Goal: Transaction & Acquisition: Purchase product/service

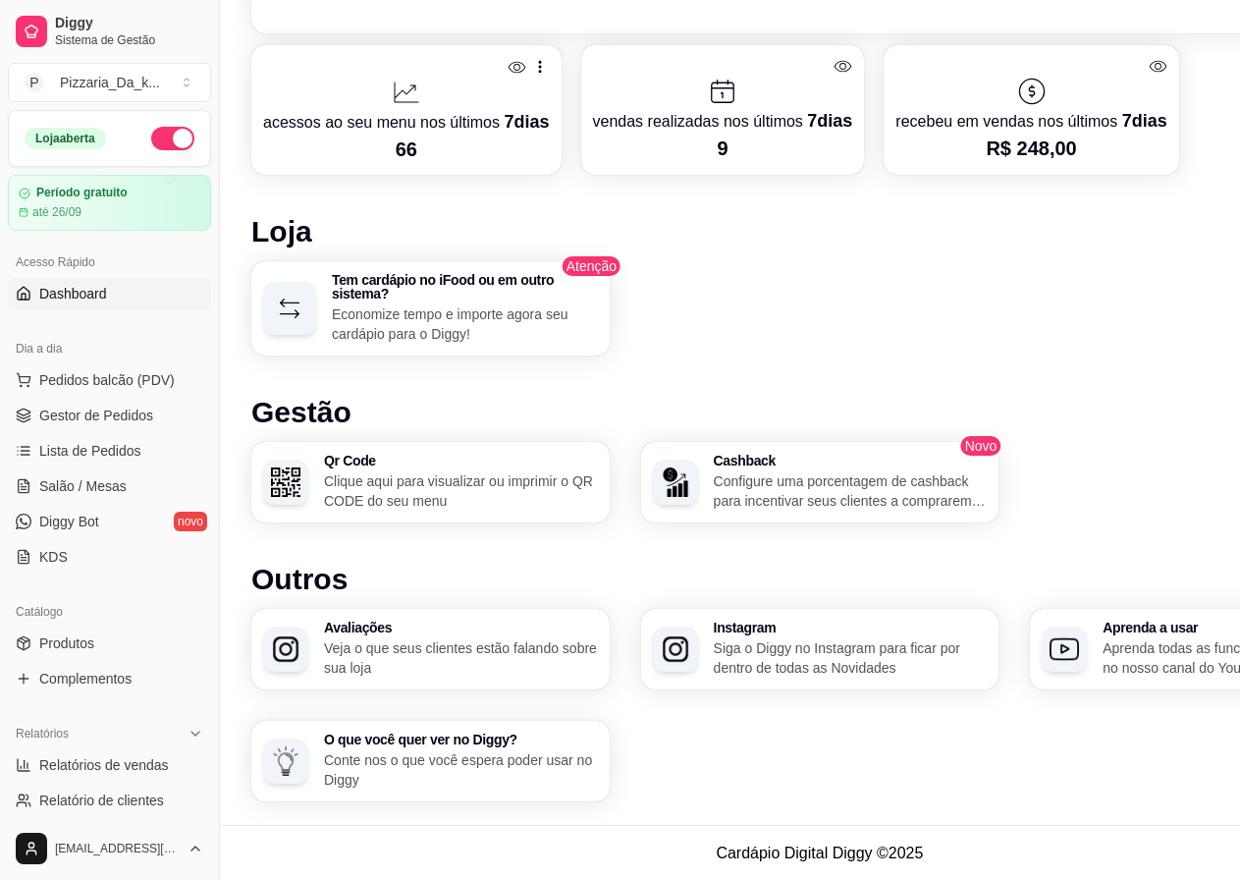
scroll to position [26, 0]
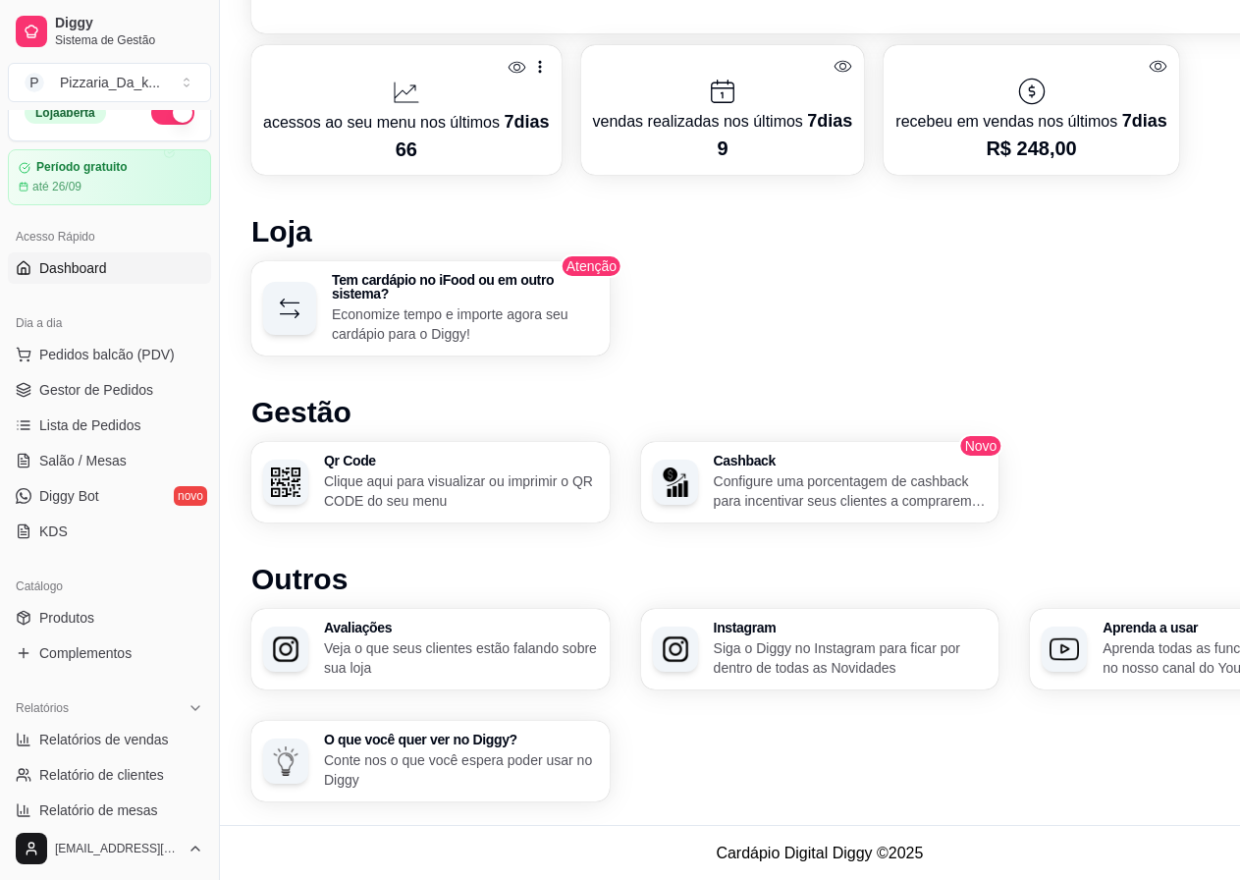
click at [132, 363] on span "Pedidos balcão (PDV)" at bounding box center [107, 355] width 136 height 20
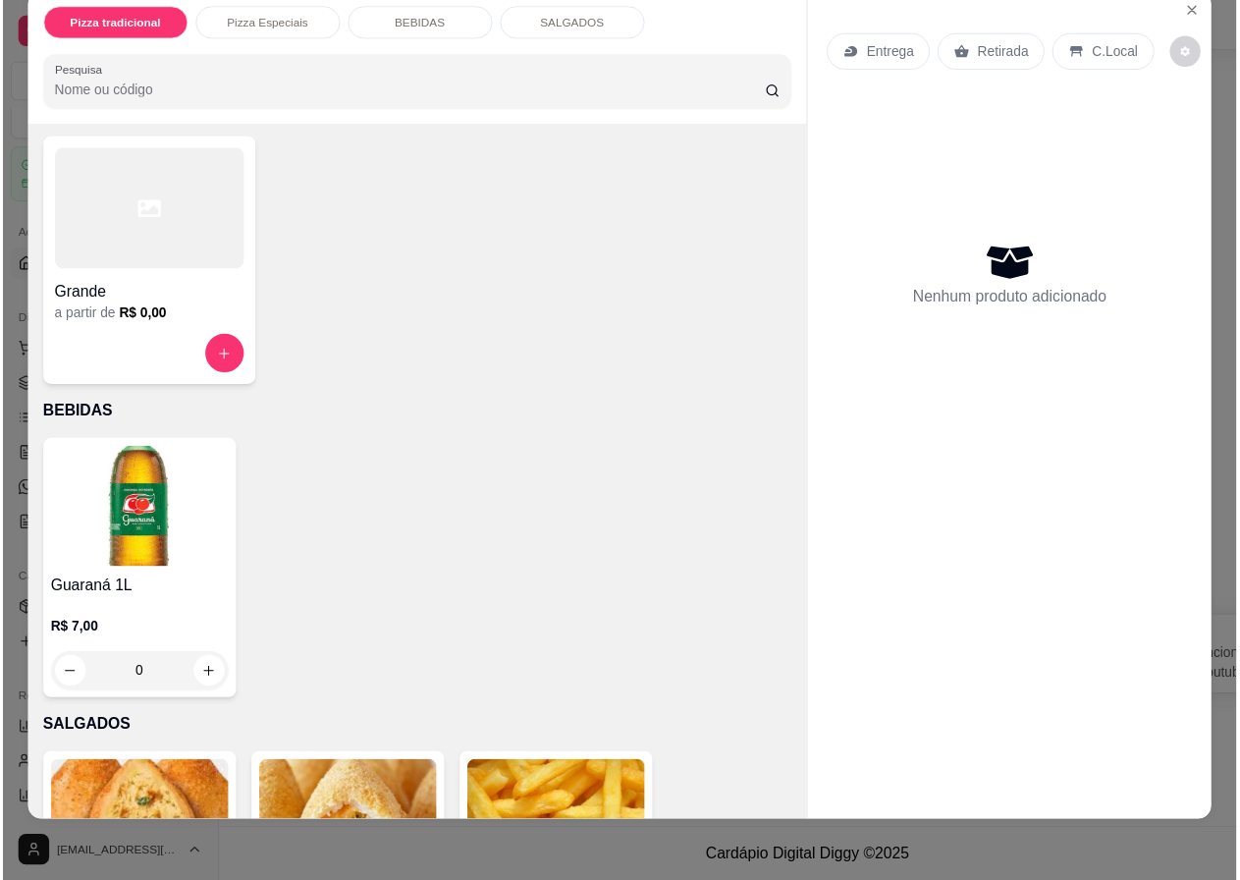
scroll to position [658, 0]
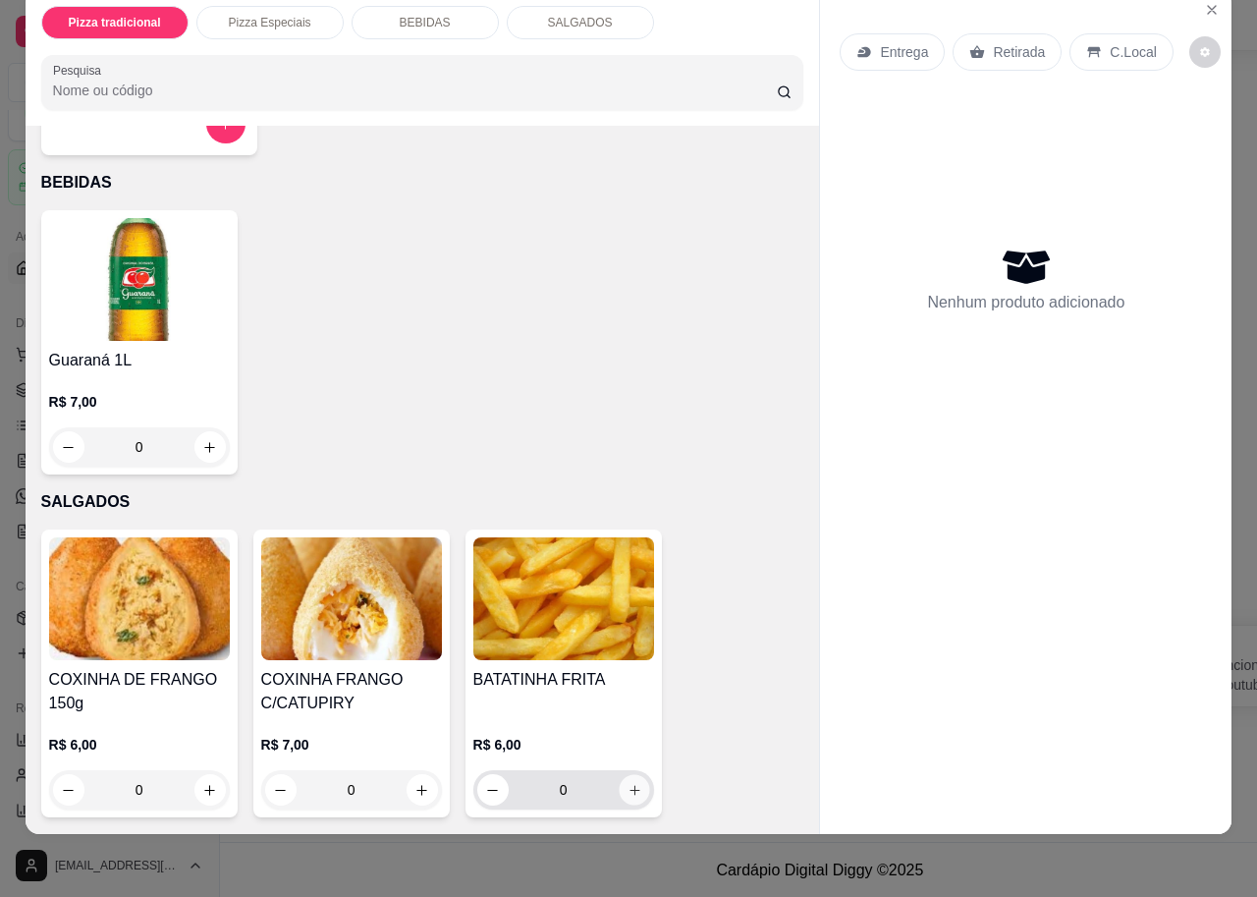
click at [626, 775] on button "increase-product-quantity" at bounding box center [634, 790] width 30 height 30
type input "1"
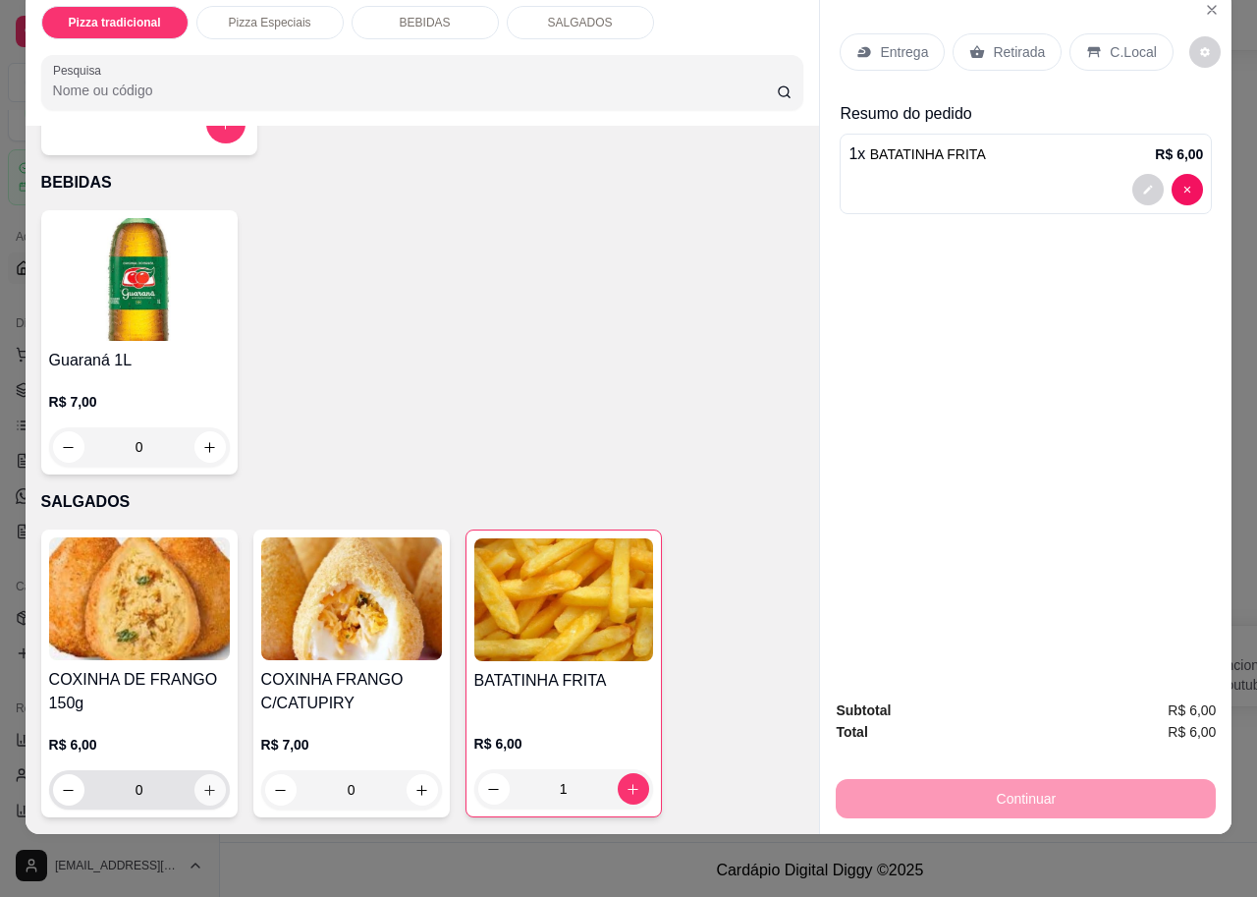
click at [202, 783] on icon "increase-product-quantity" at bounding box center [209, 790] width 15 height 15
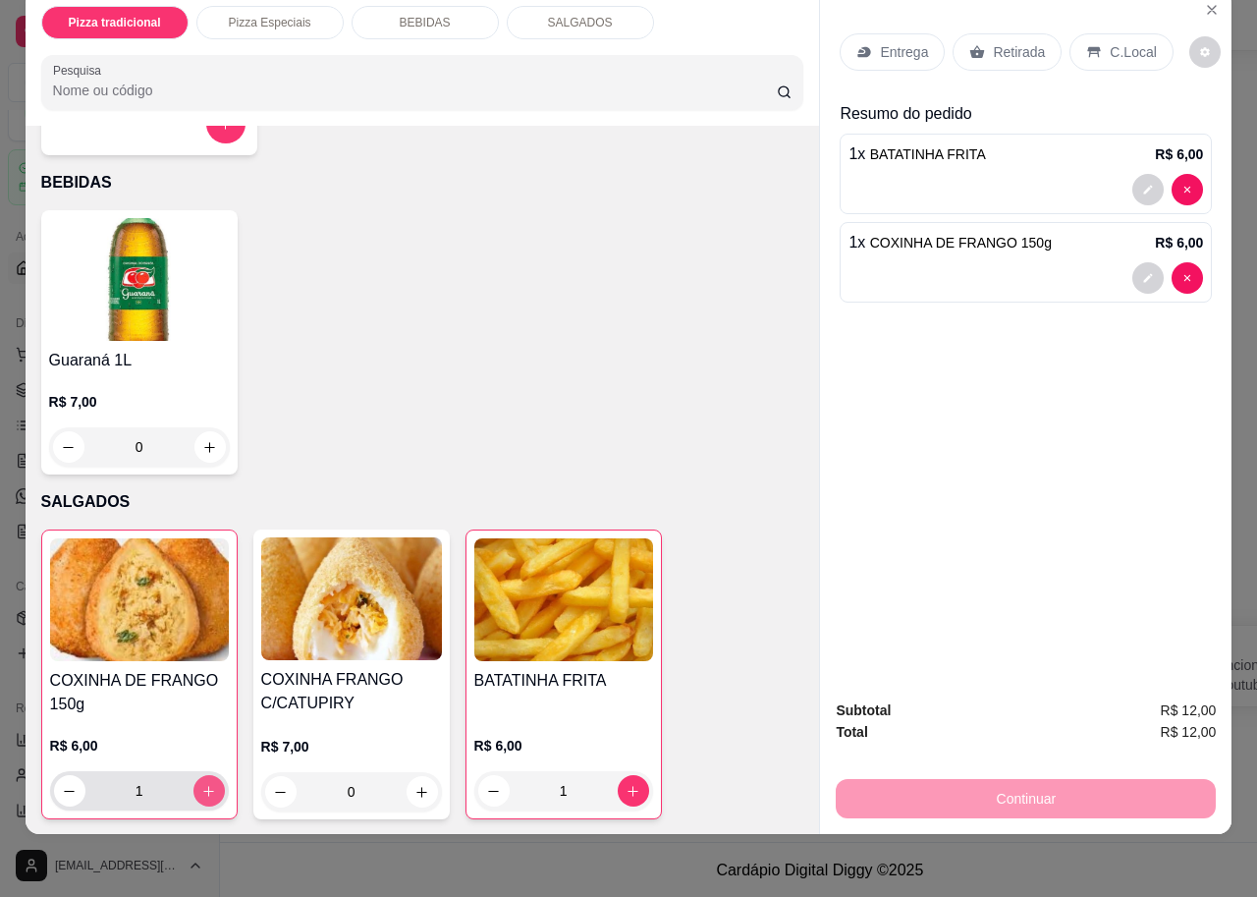
click at [201, 784] on icon "increase-product-quantity" at bounding box center [208, 791] width 15 height 15
type input "3"
click at [909, 42] on p "Entrega" at bounding box center [904, 52] width 48 height 20
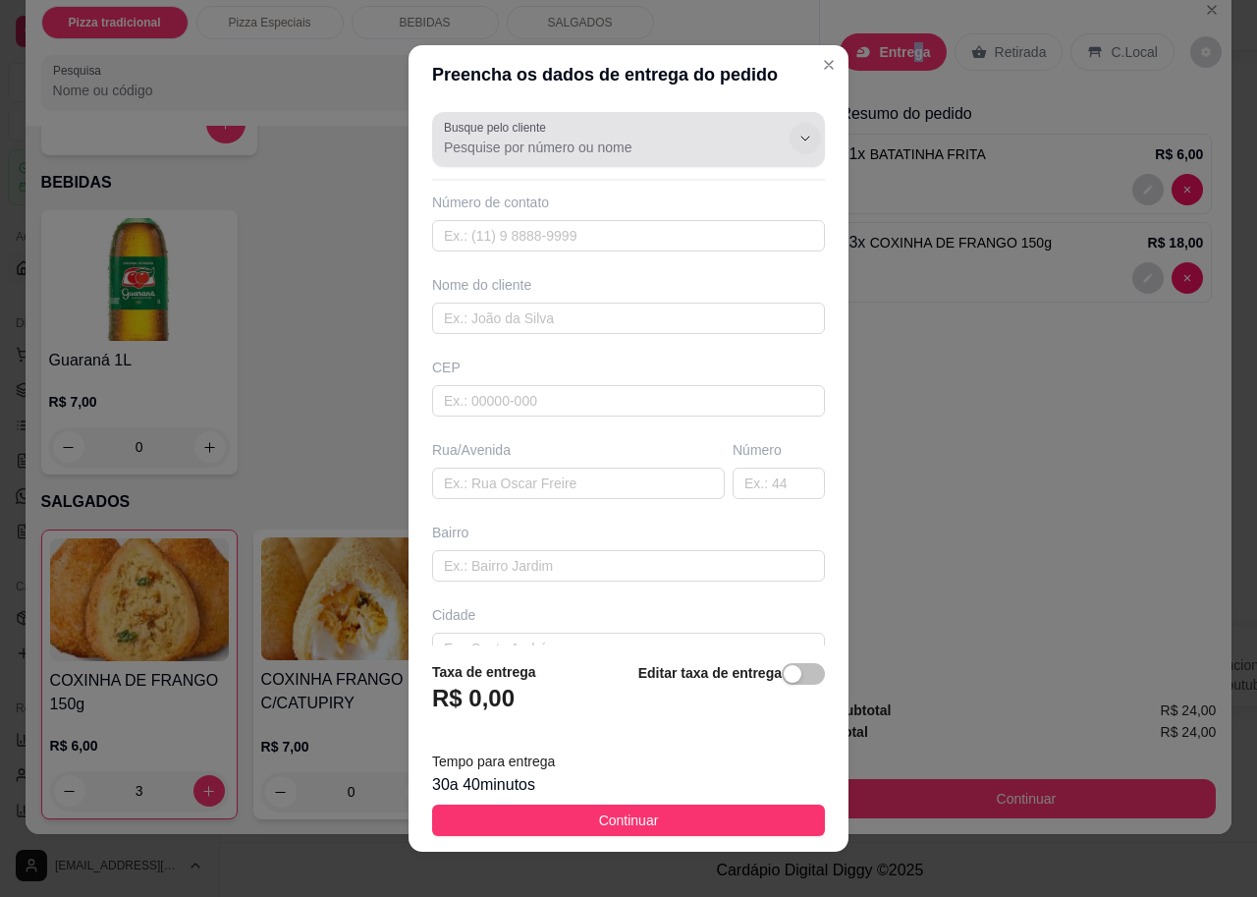
click at [797, 135] on icon "Show suggestions" at bounding box center [805, 139] width 16 height 16
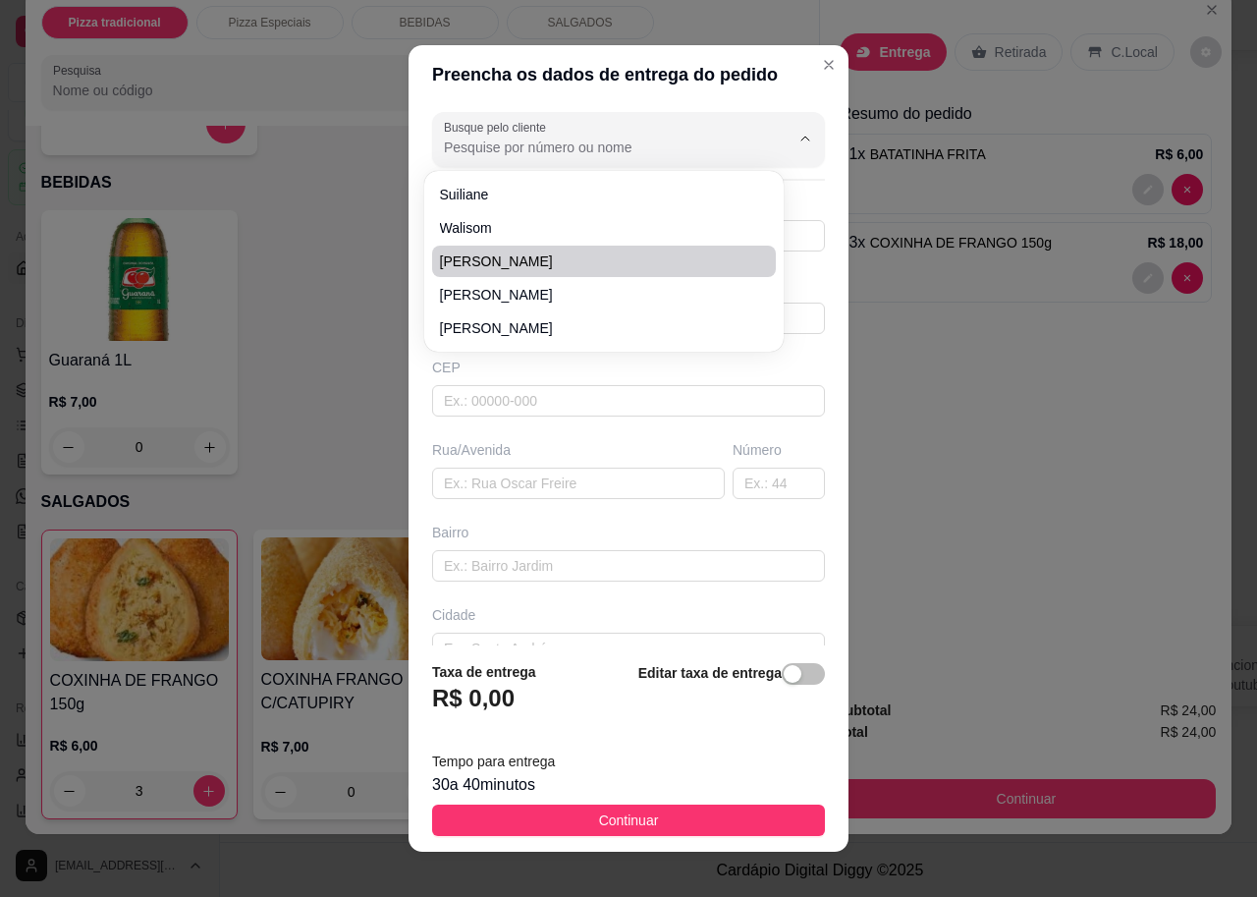
click at [700, 259] on span "[PERSON_NAME]" at bounding box center [594, 261] width 308 height 20
type input "[PERSON_NAME]"
type input "82996585286"
type input "[PERSON_NAME]"
type input "rua atalaia"
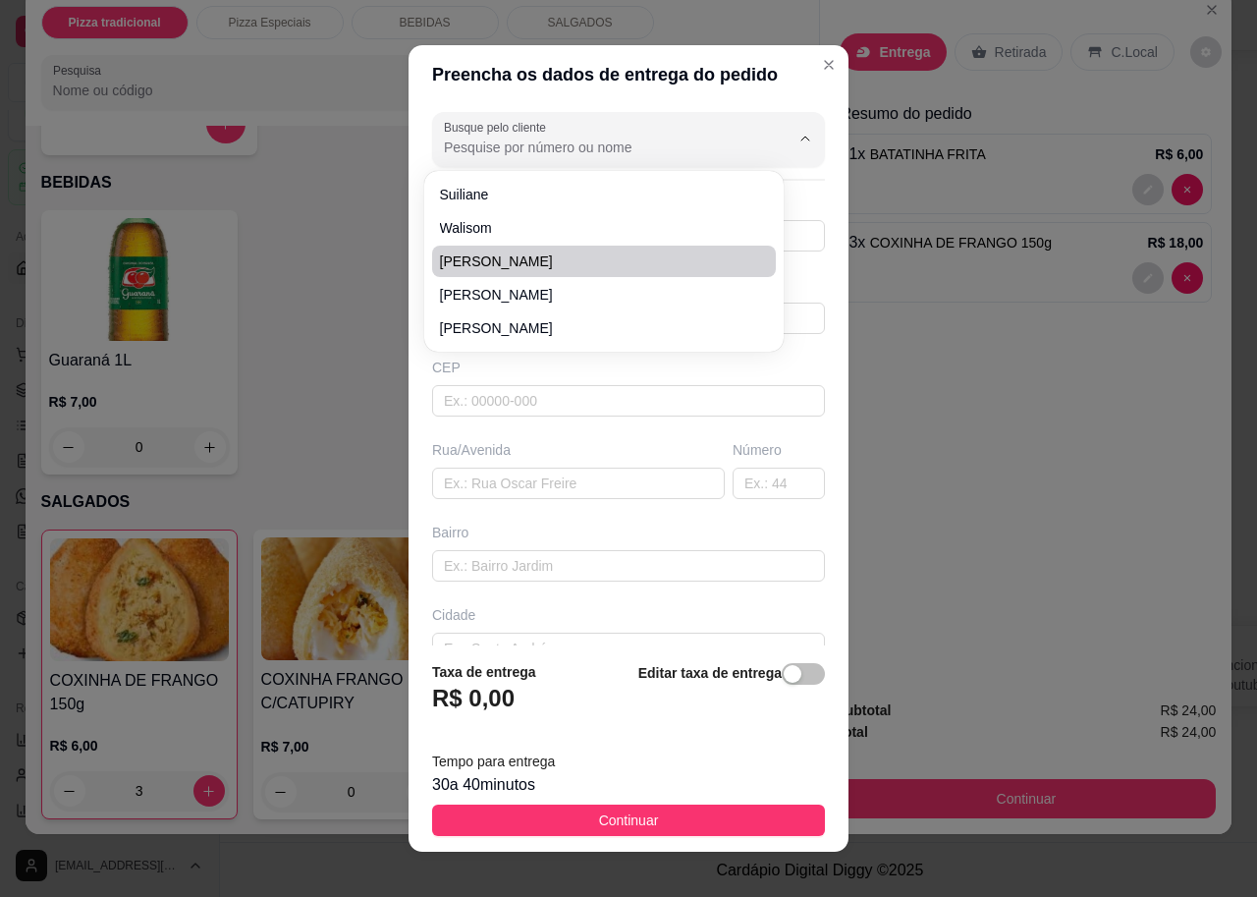
type input "colina 2"
type input "maceió"
type input "casa"
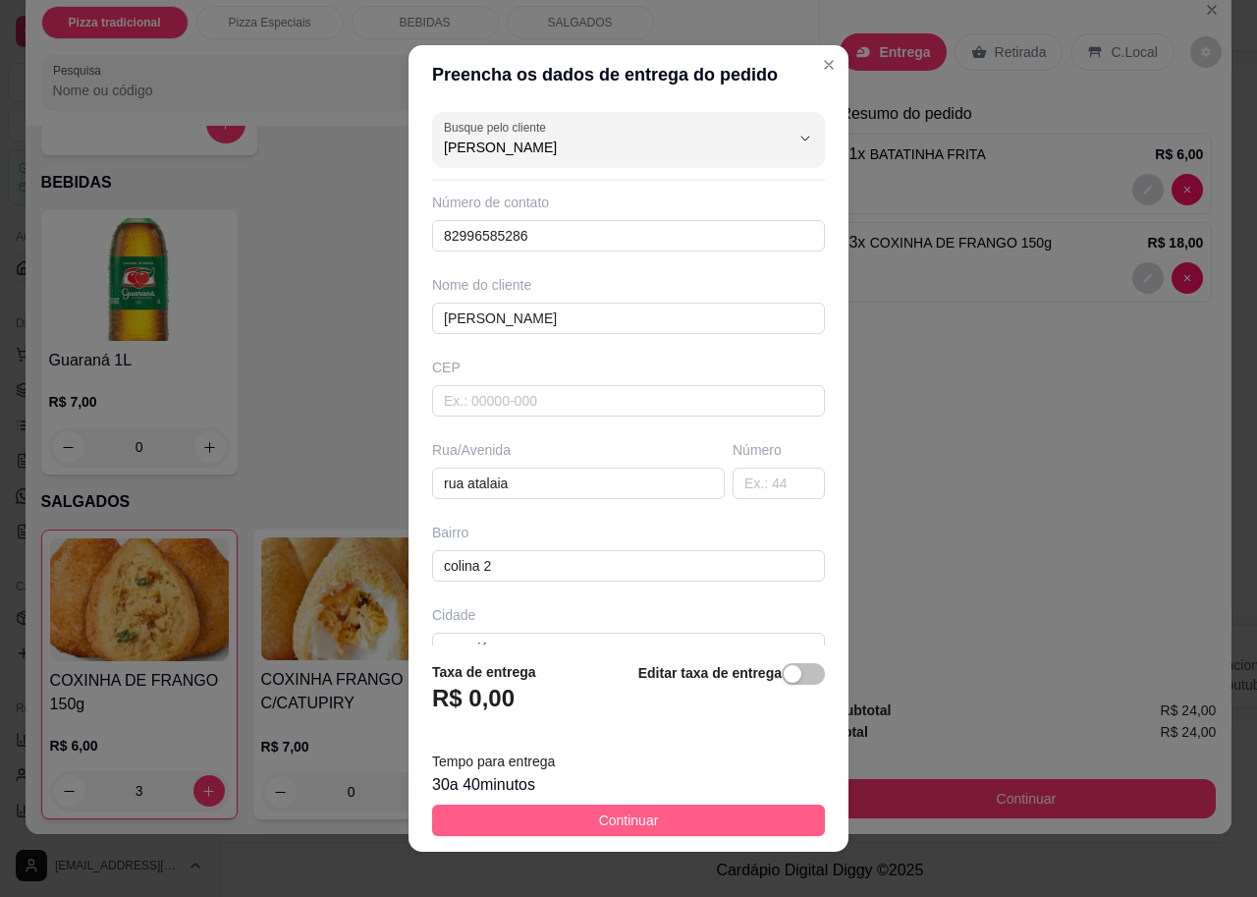
click at [469, 809] on button "Continuar" at bounding box center [628, 819] width 393 height 31
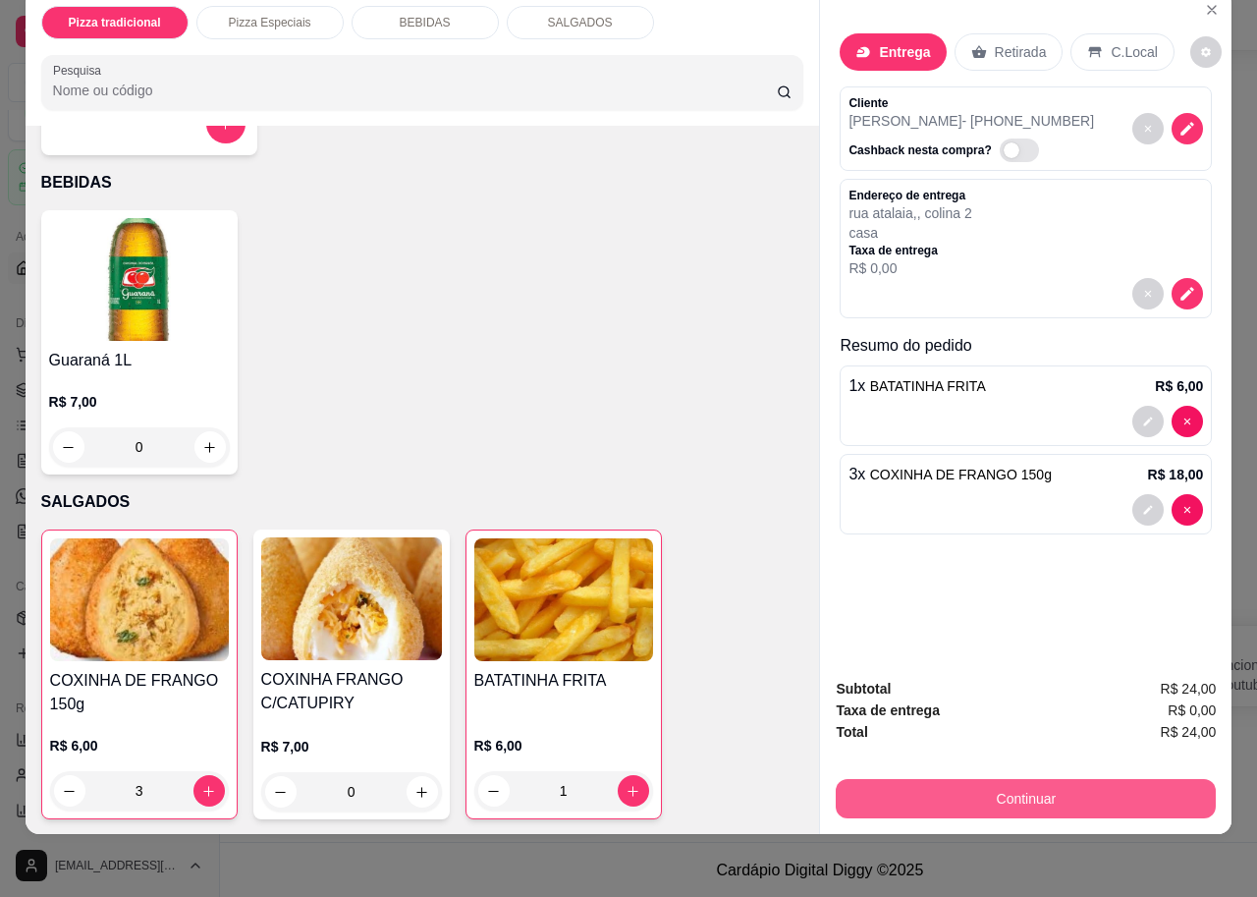
click at [856, 792] on button "Continuar" at bounding box center [1026, 798] width 380 height 39
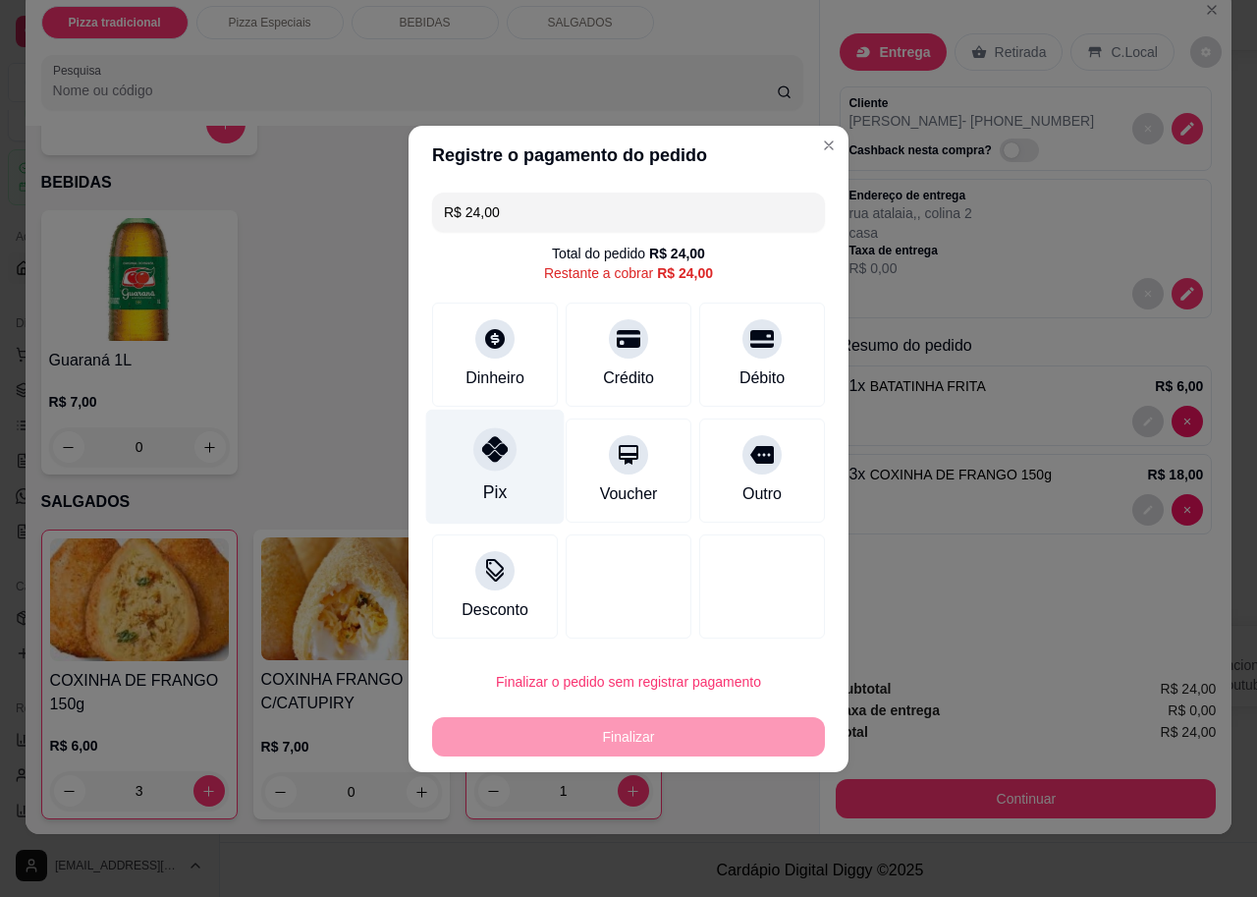
click at [498, 468] on div at bounding box center [494, 448] width 43 height 43
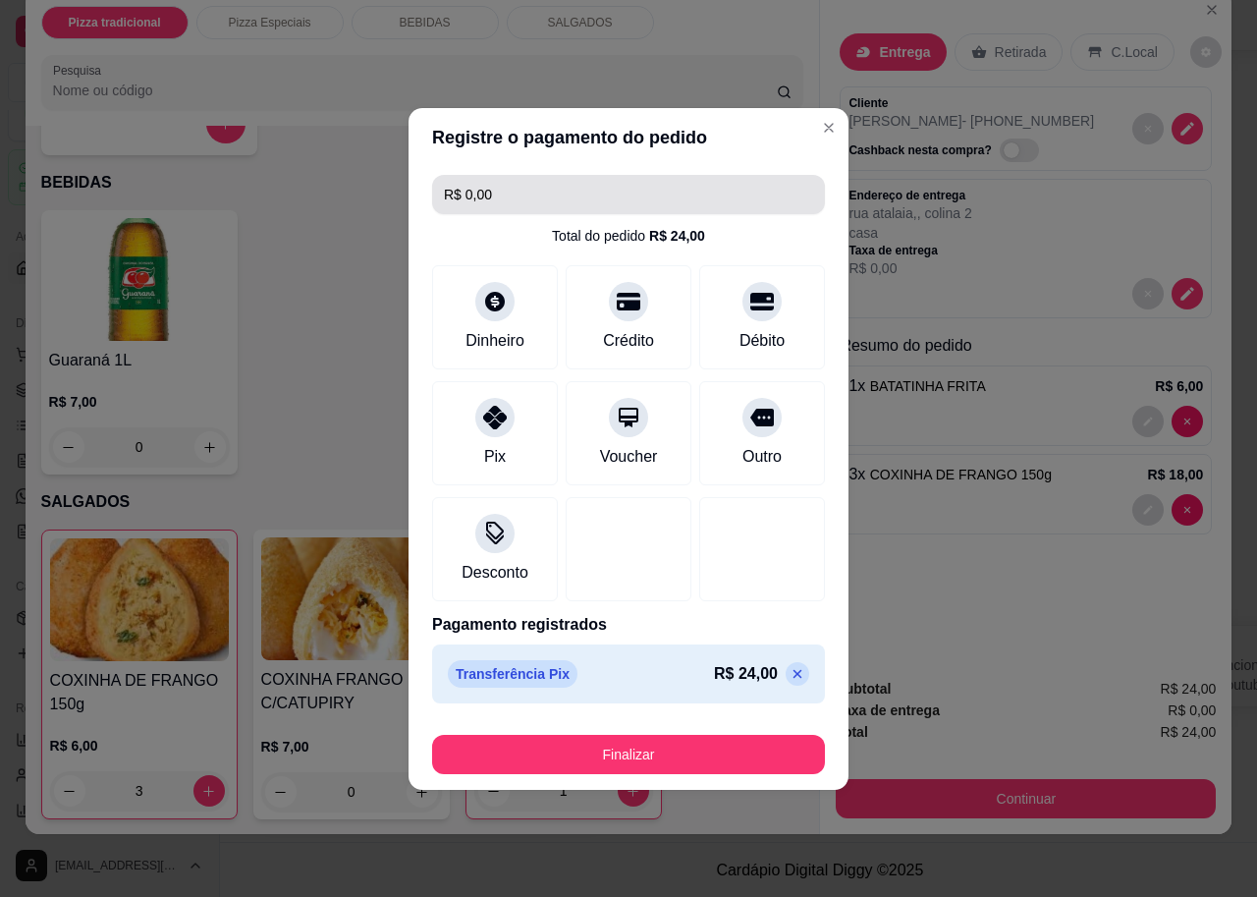
click at [758, 181] on input "R$ 0,00" at bounding box center [628, 194] width 369 height 39
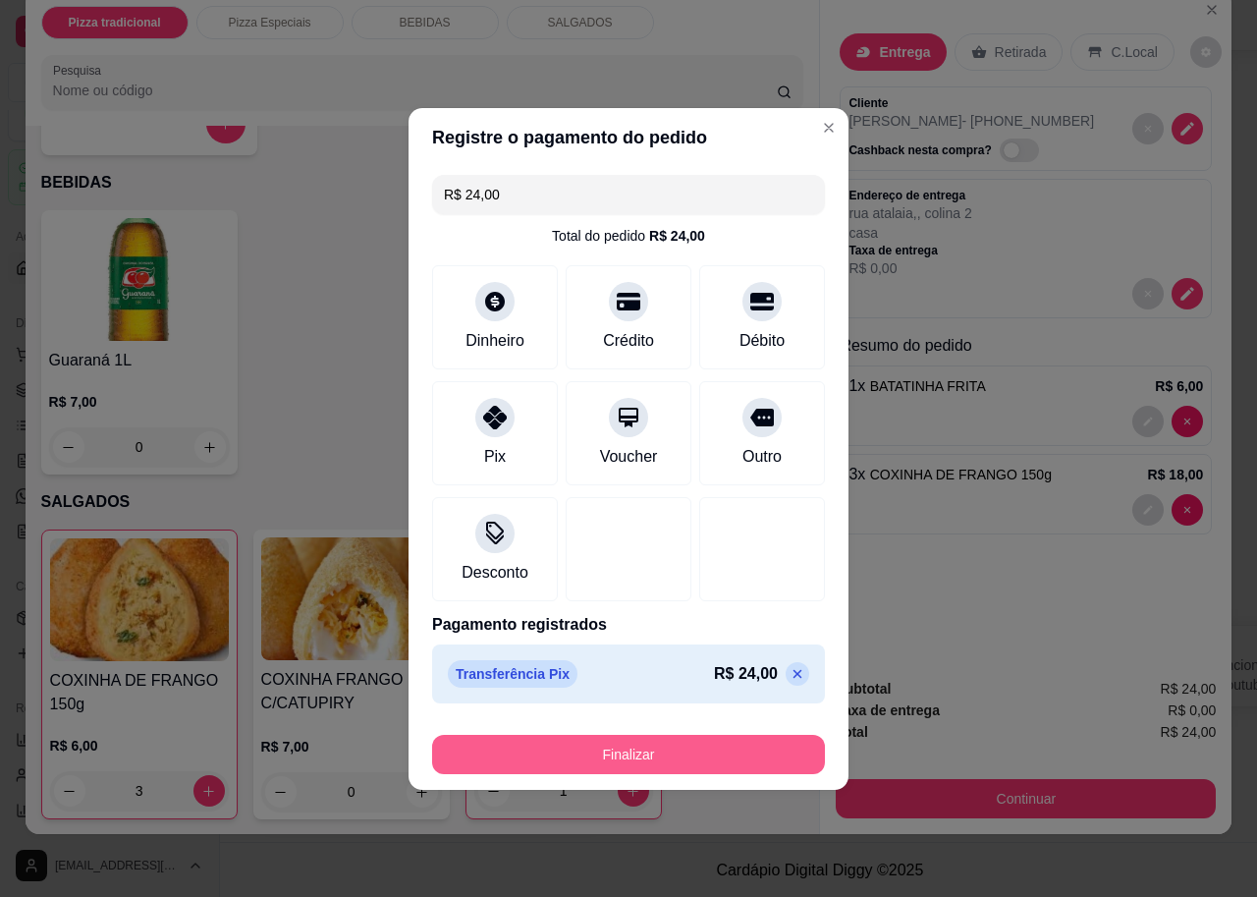
type input "R$ 24,00"
click at [674, 765] on button "Finalizar" at bounding box center [628, 754] width 381 height 38
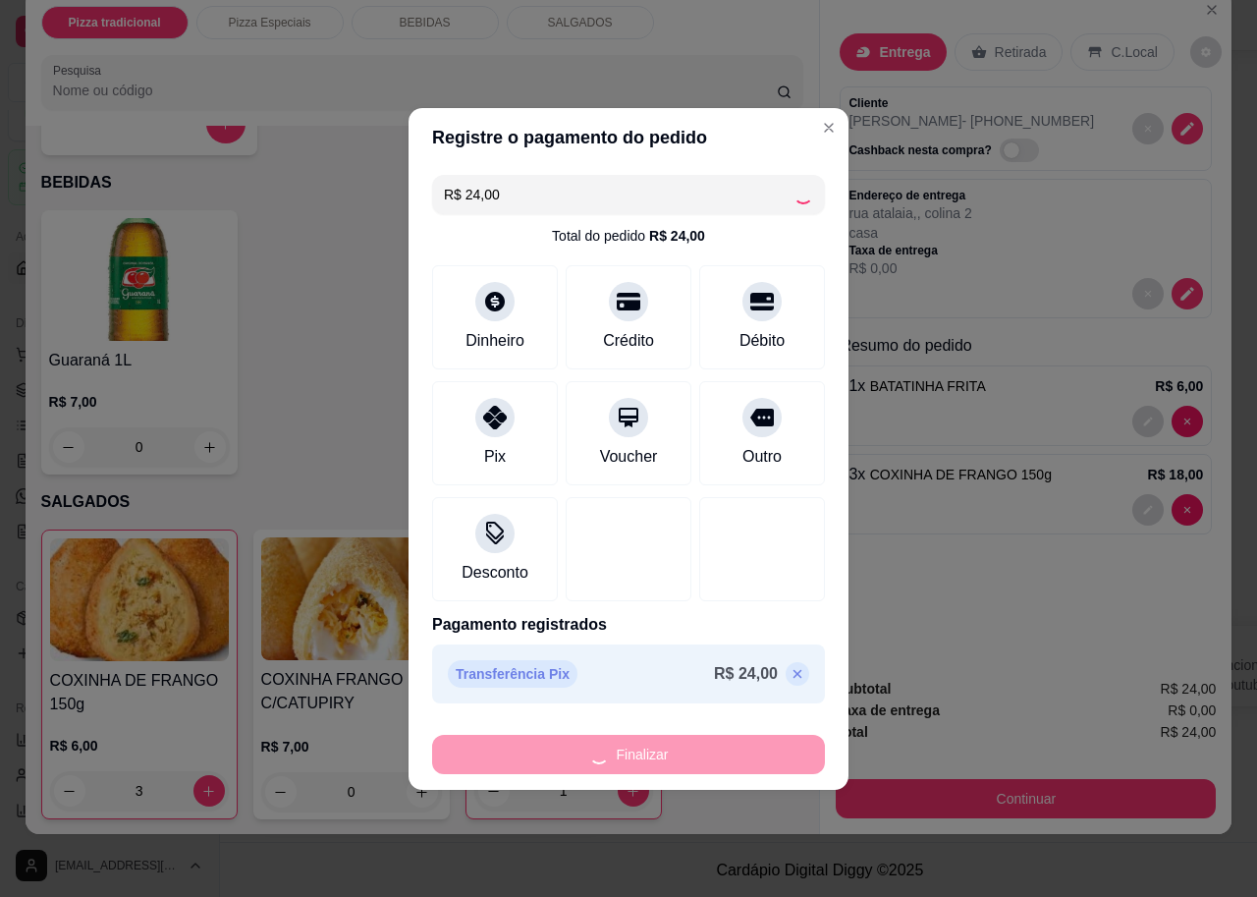
type input "0"
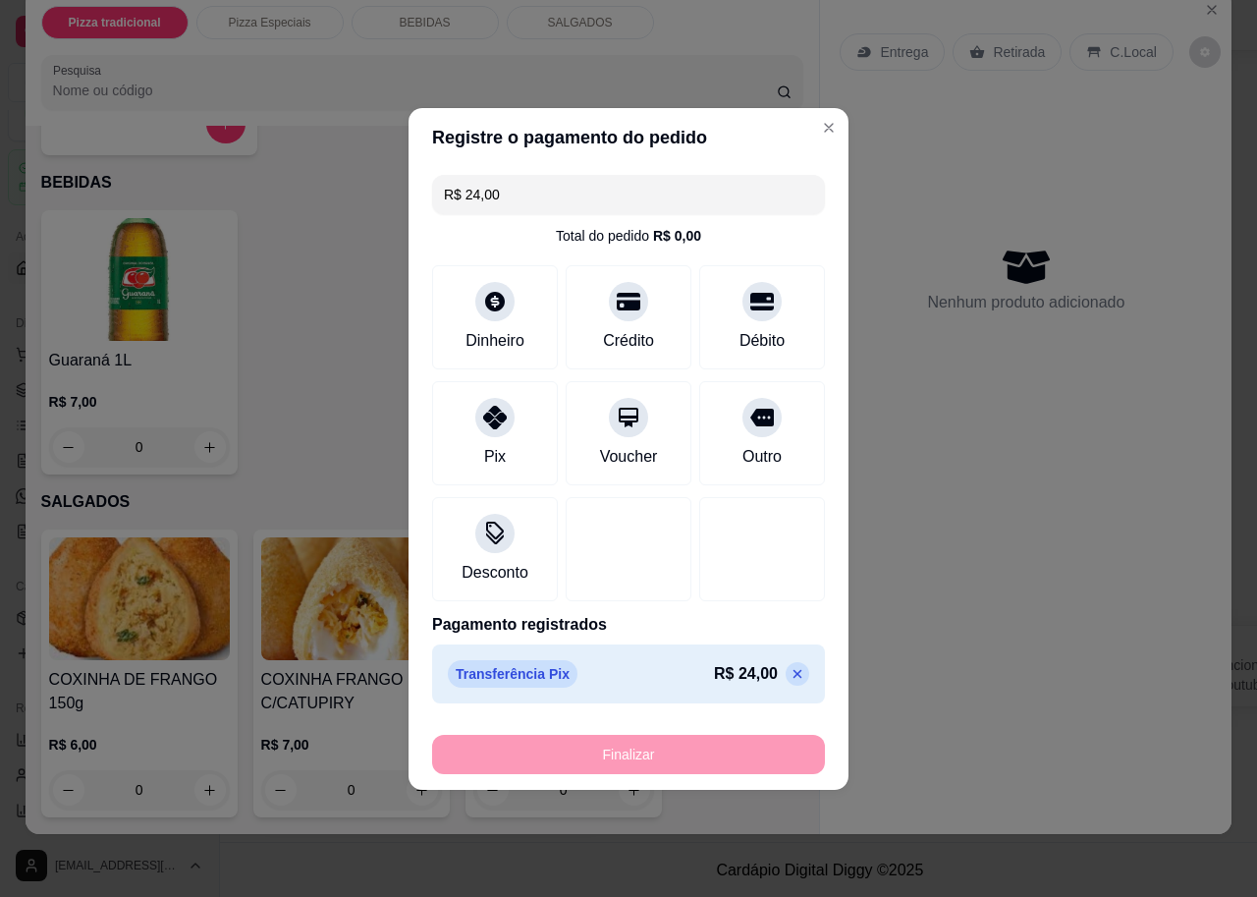
type input "-R$ 24,00"
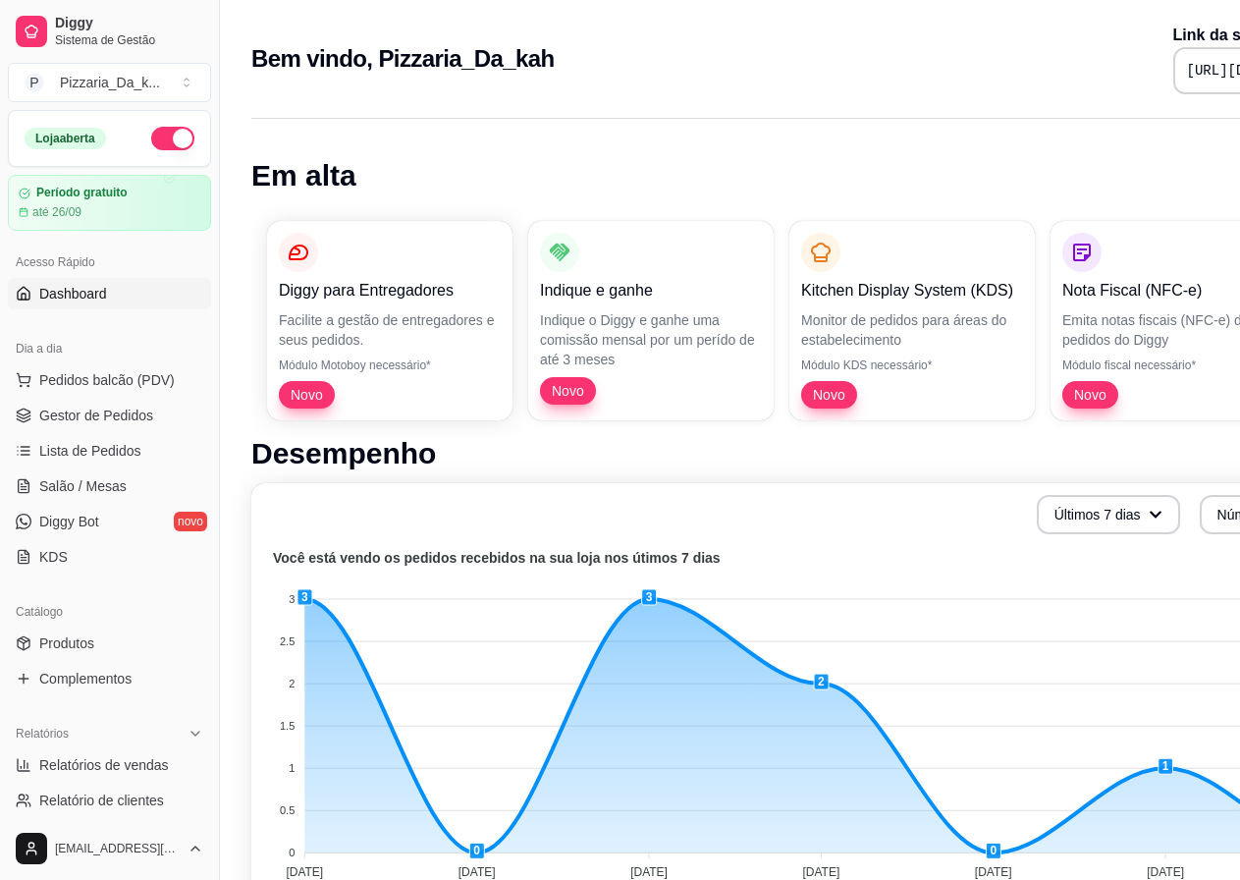
click at [141, 356] on div "Dia a dia" at bounding box center [109, 348] width 203 height 31
click at [152, 371] on span "Pedidos balcão (PDV)" at bounding box center [107, 380] width 136 height 20
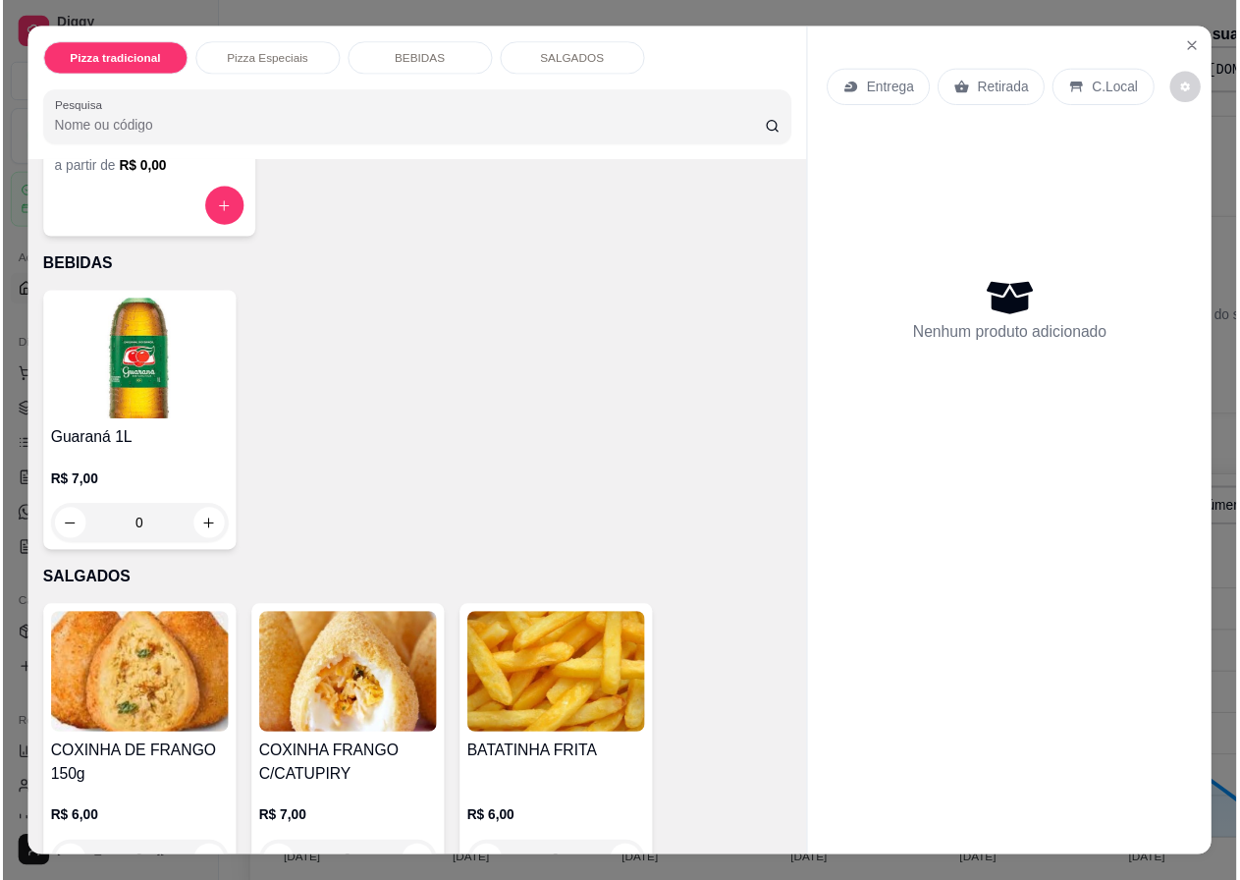
scroll to position [658, 0]
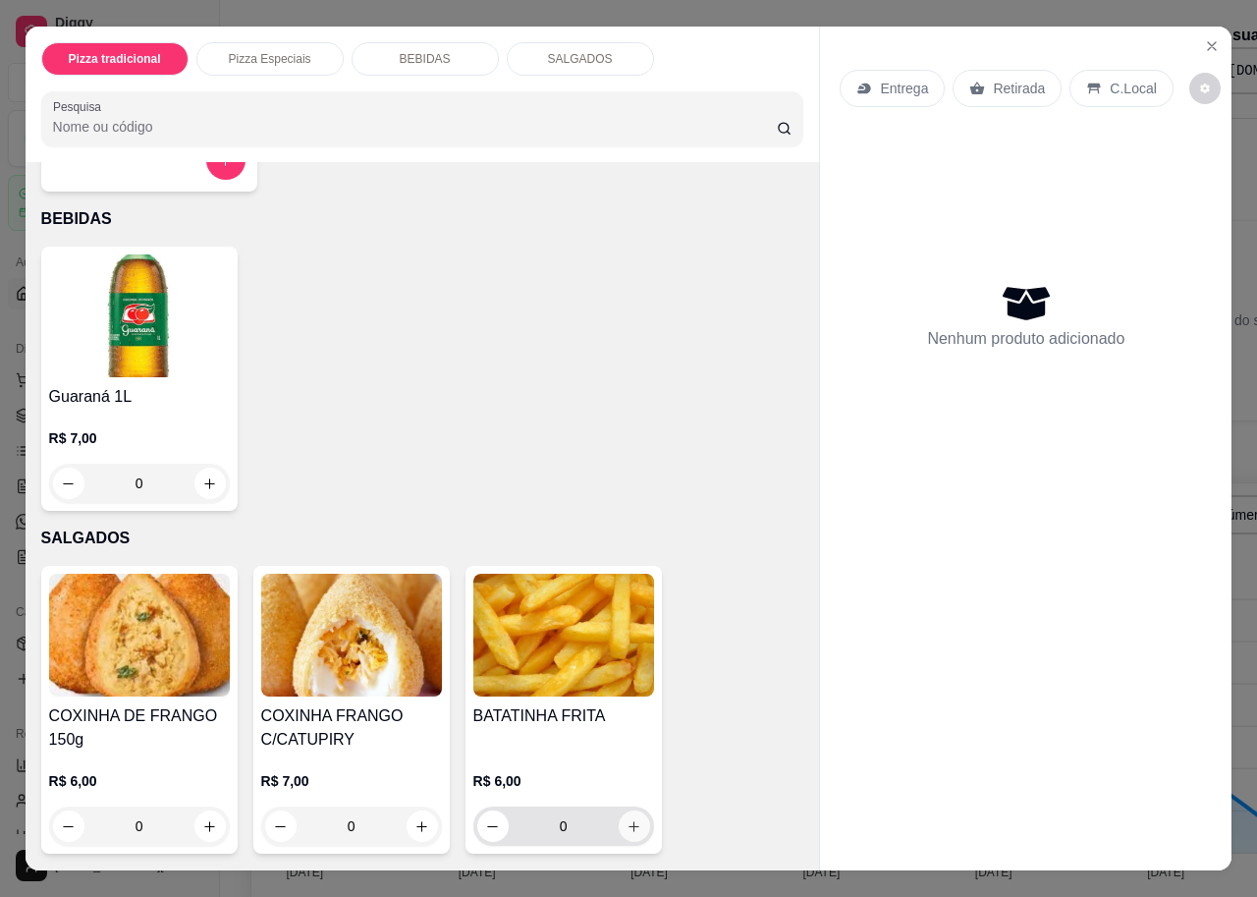
click at [627, 823] on icon "increase-product-quantity" at bounding box center [634, 826] width 15 height 15
type input "1"
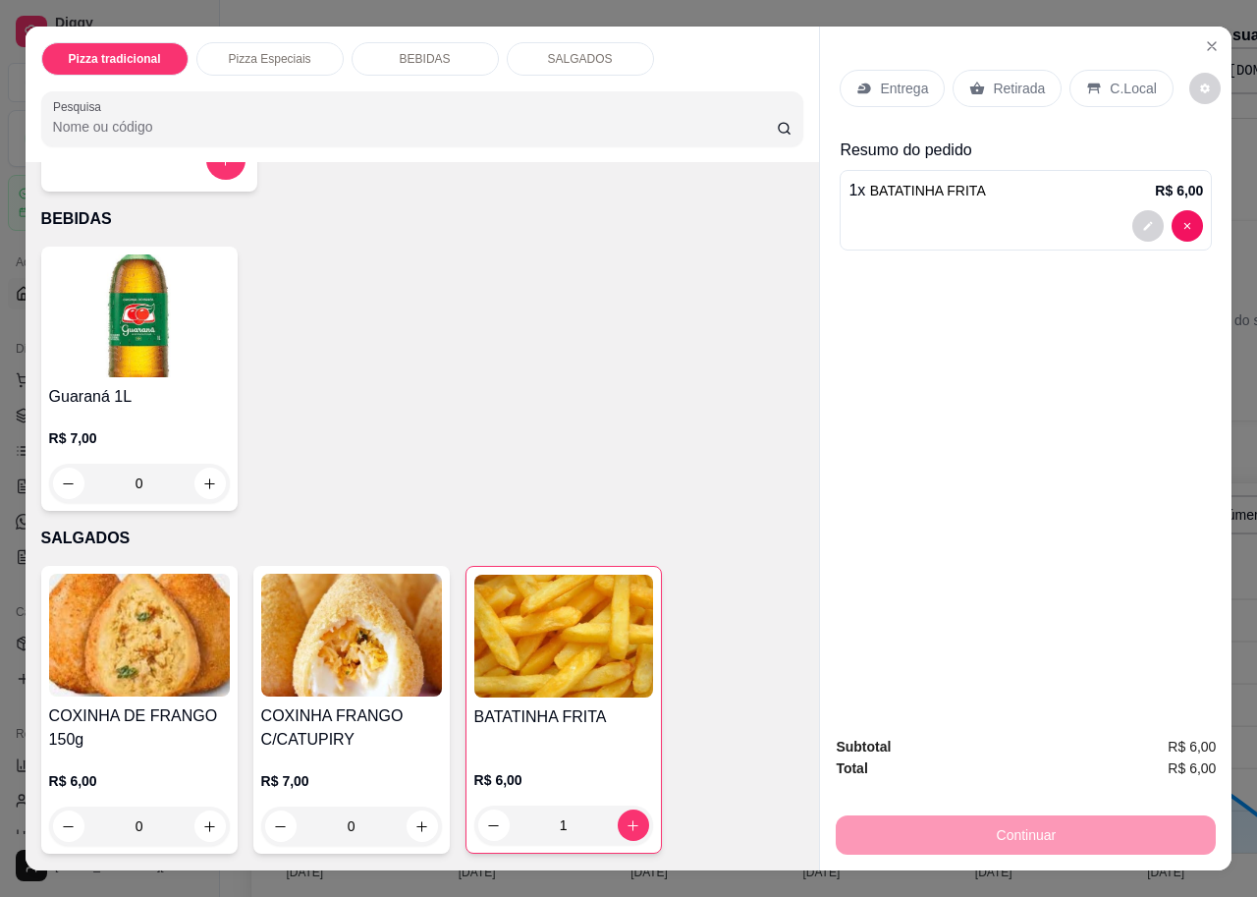
click at [993, 79] on p "Retirada" at bounding box center [1019, 89] width 52 height 20
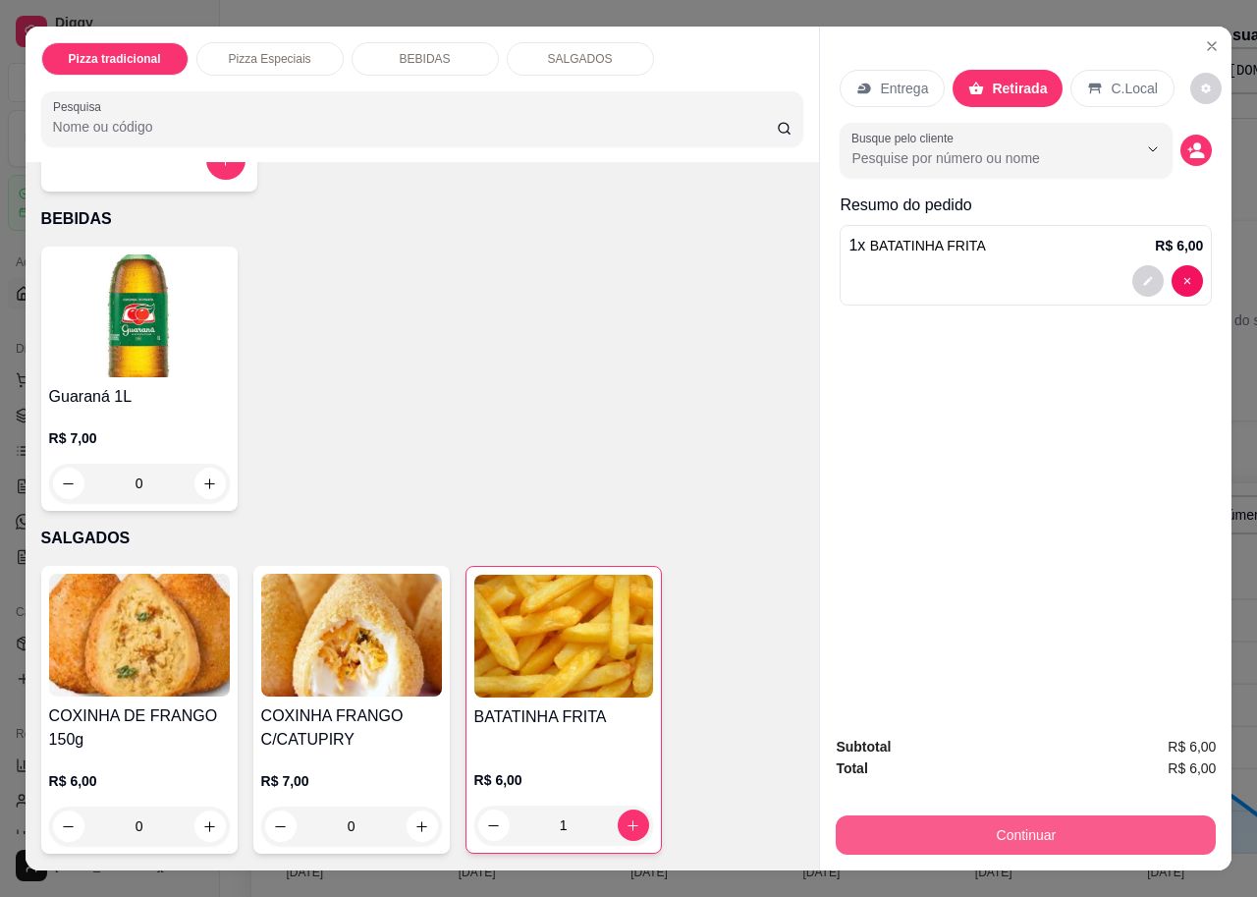
click at [1043, 829] on button "Continuar" at bounding box center [1026, 834] width 380 height 39
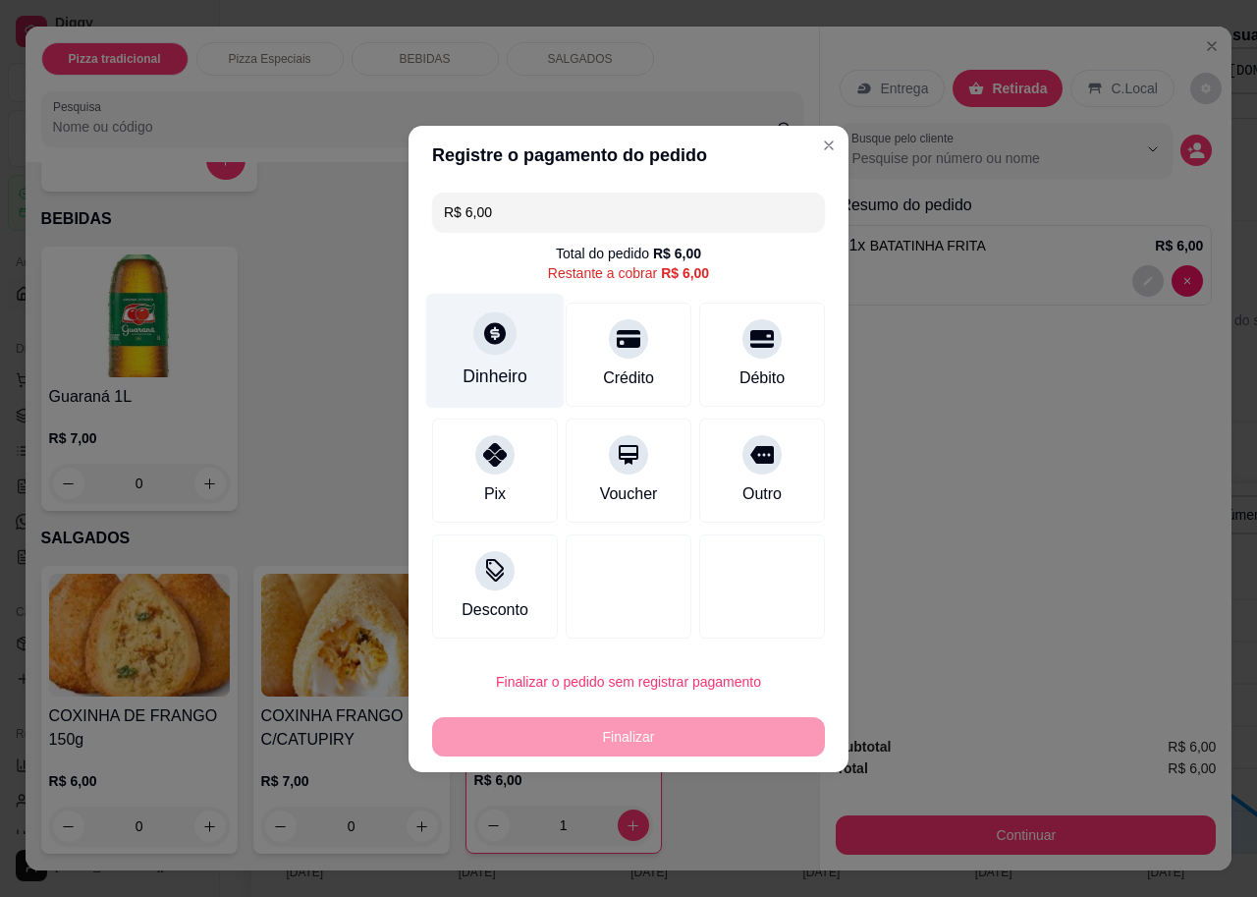
click at [455, 360] on div "Dinheiro" at bounding box center [495, 350] width 138 height 115
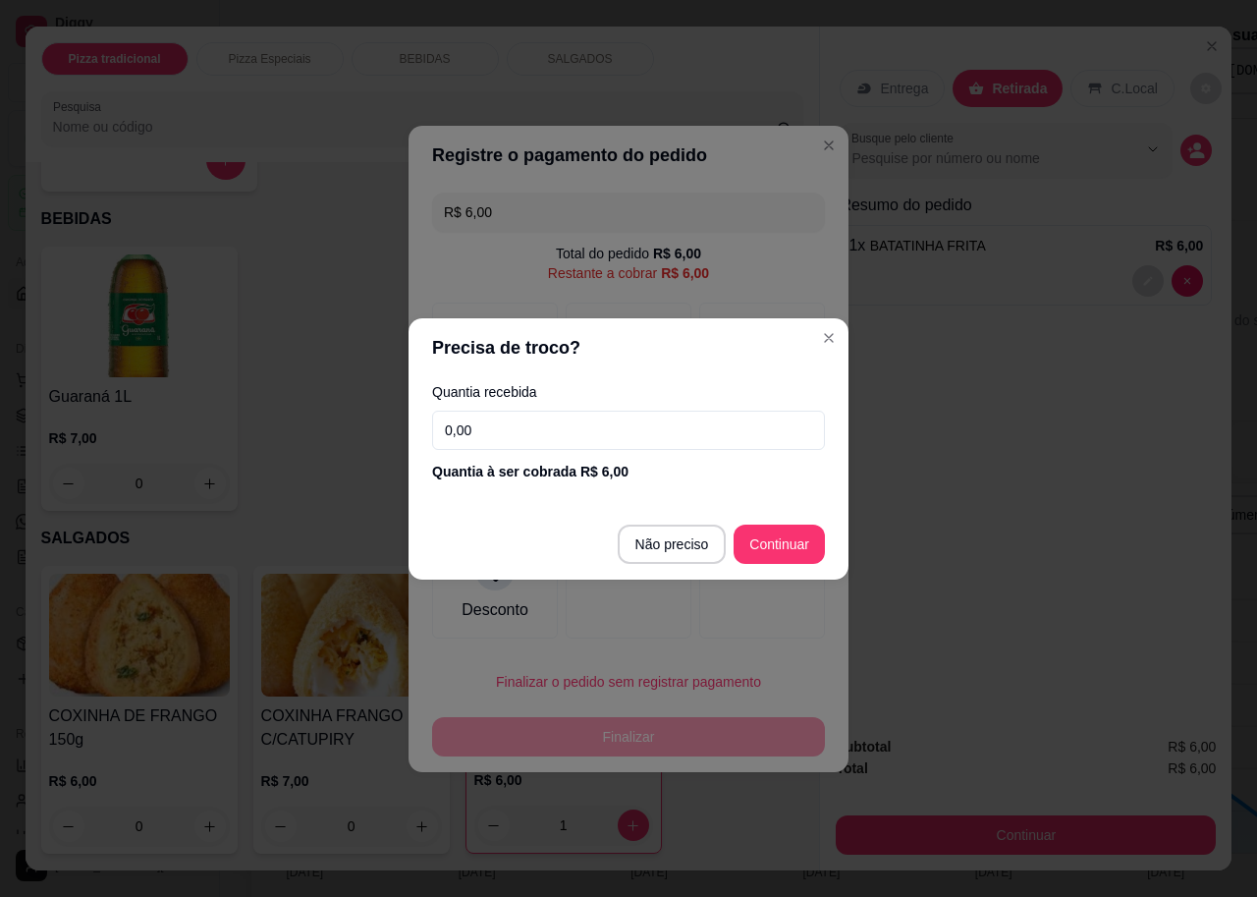
click at [511, 418] on input "0,00" at bounding box center [628, 429] width 393 height 39
type input "6,00"
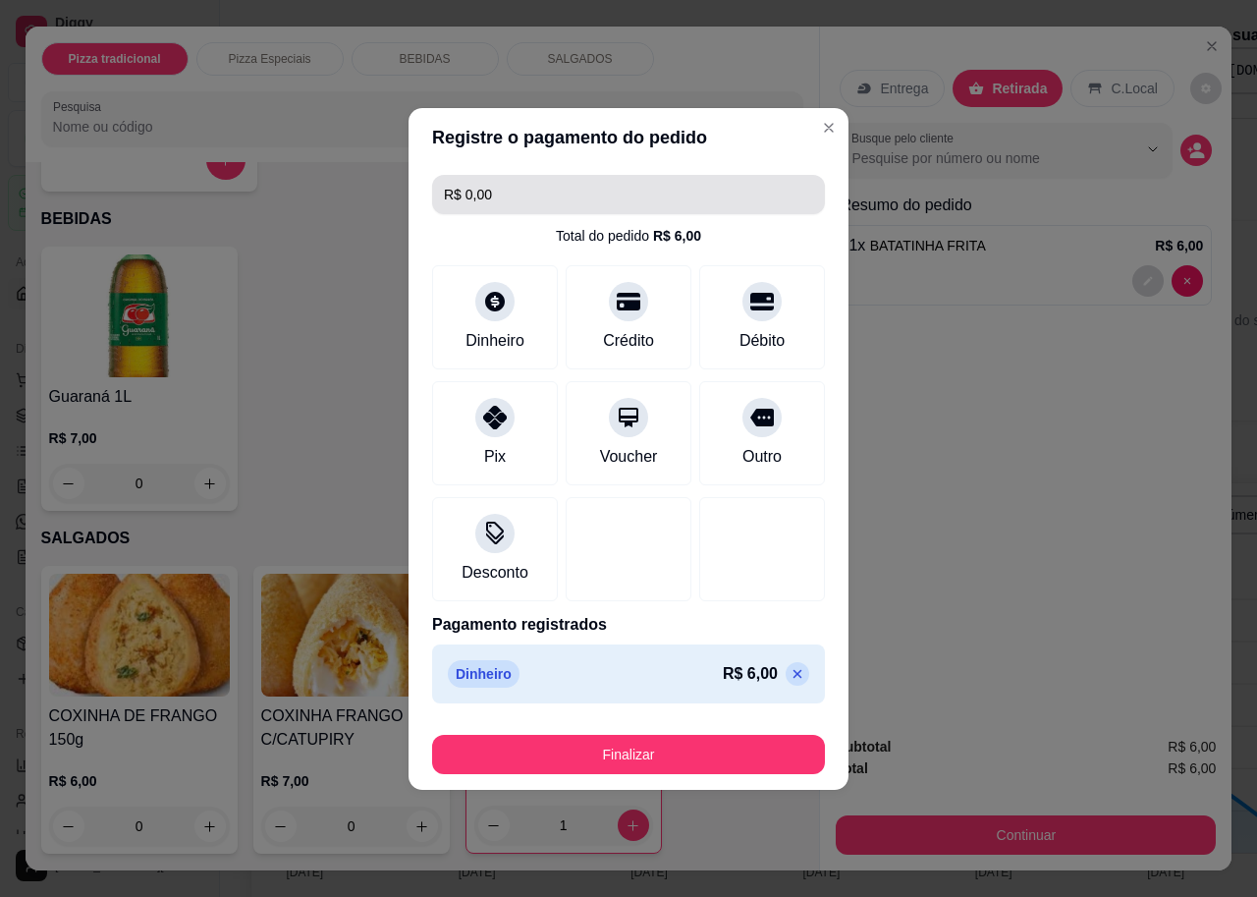
click at [635, 205] on input "R$ 0,00" at bounding box center [628, 194] width 369 height 39
click at [656, 194] on input "R$ 6,00" at bounding box center [628, 194] width 369 height 39
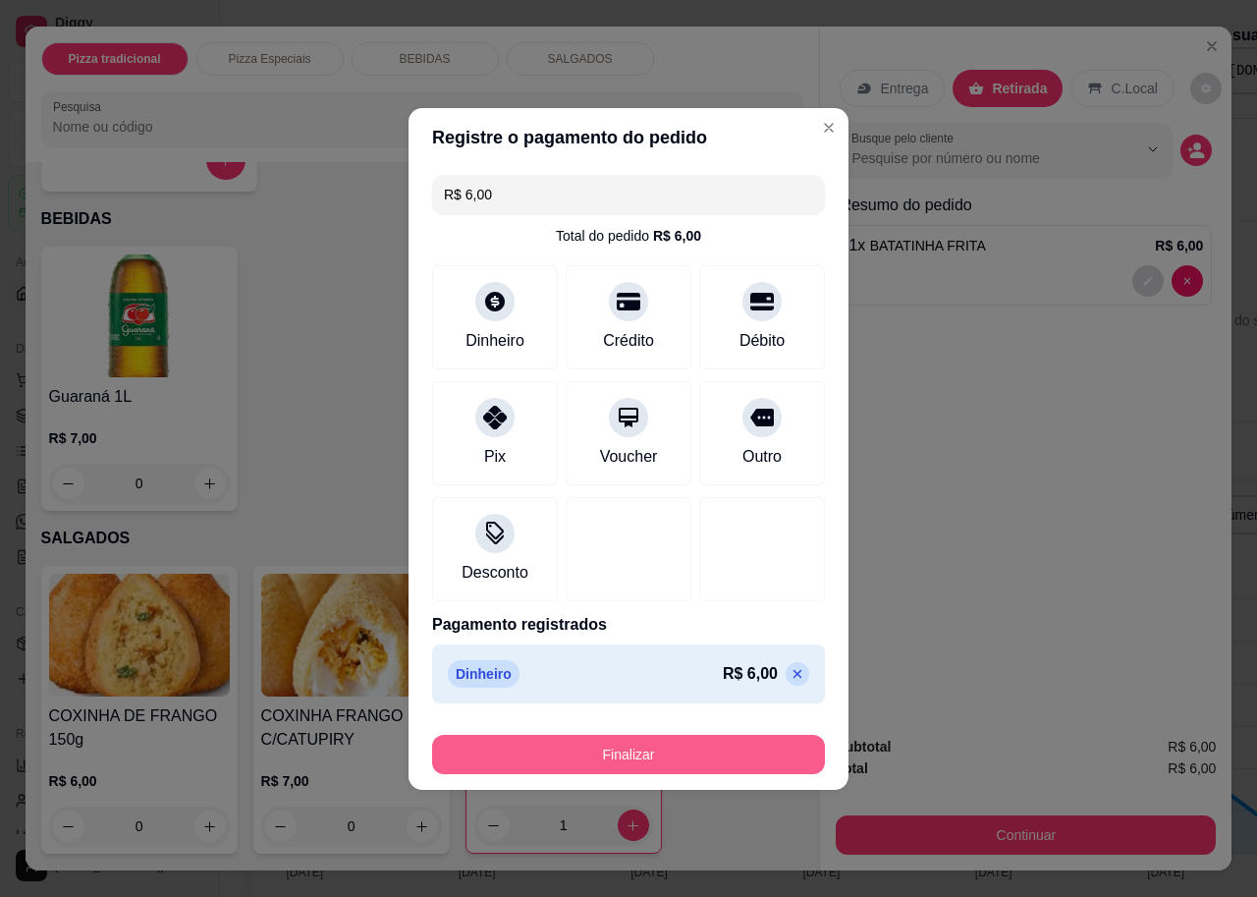
type input "R$ 6,00"
click at [564, 759] on button "Finalizar" at bounding box center [628, 754] width 381 height 38
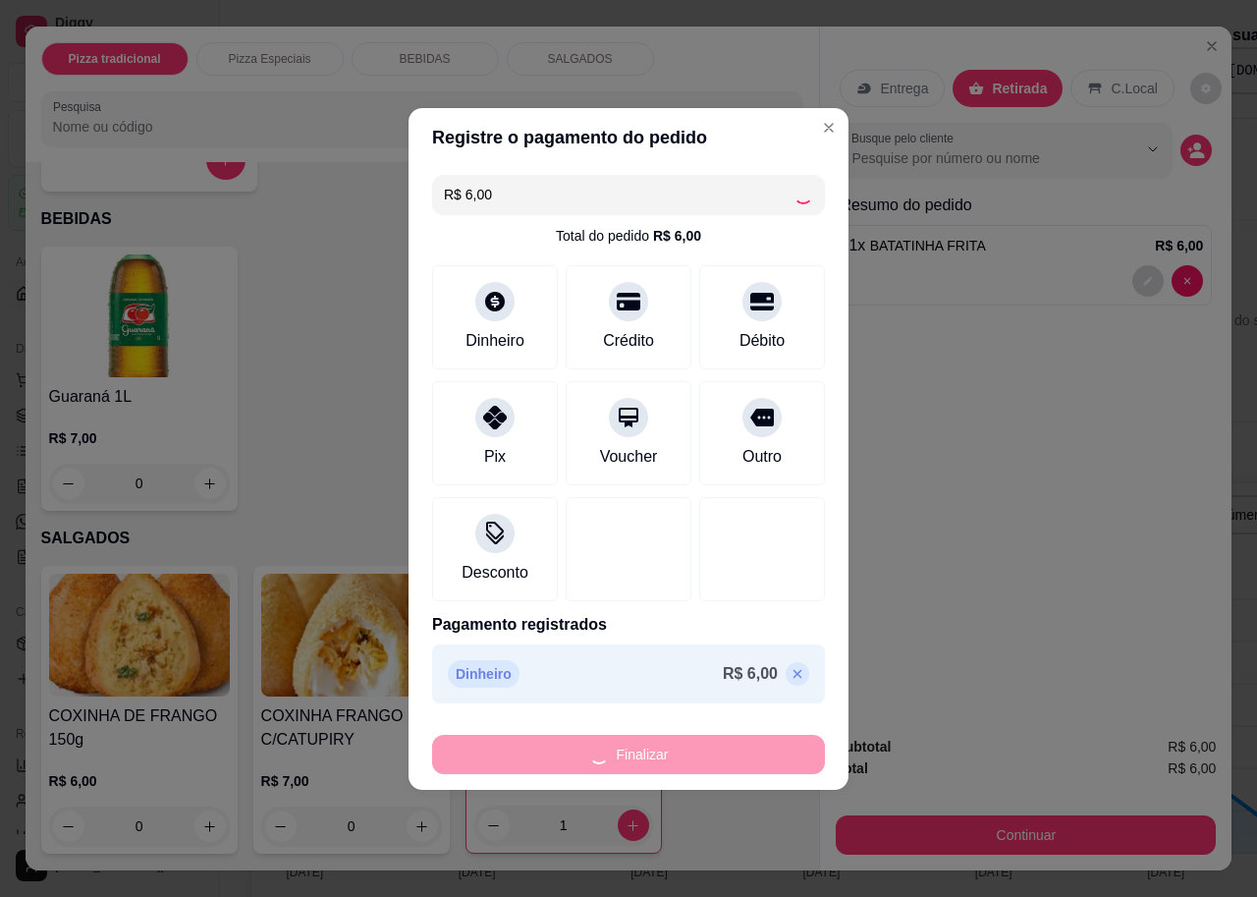
type input "0"
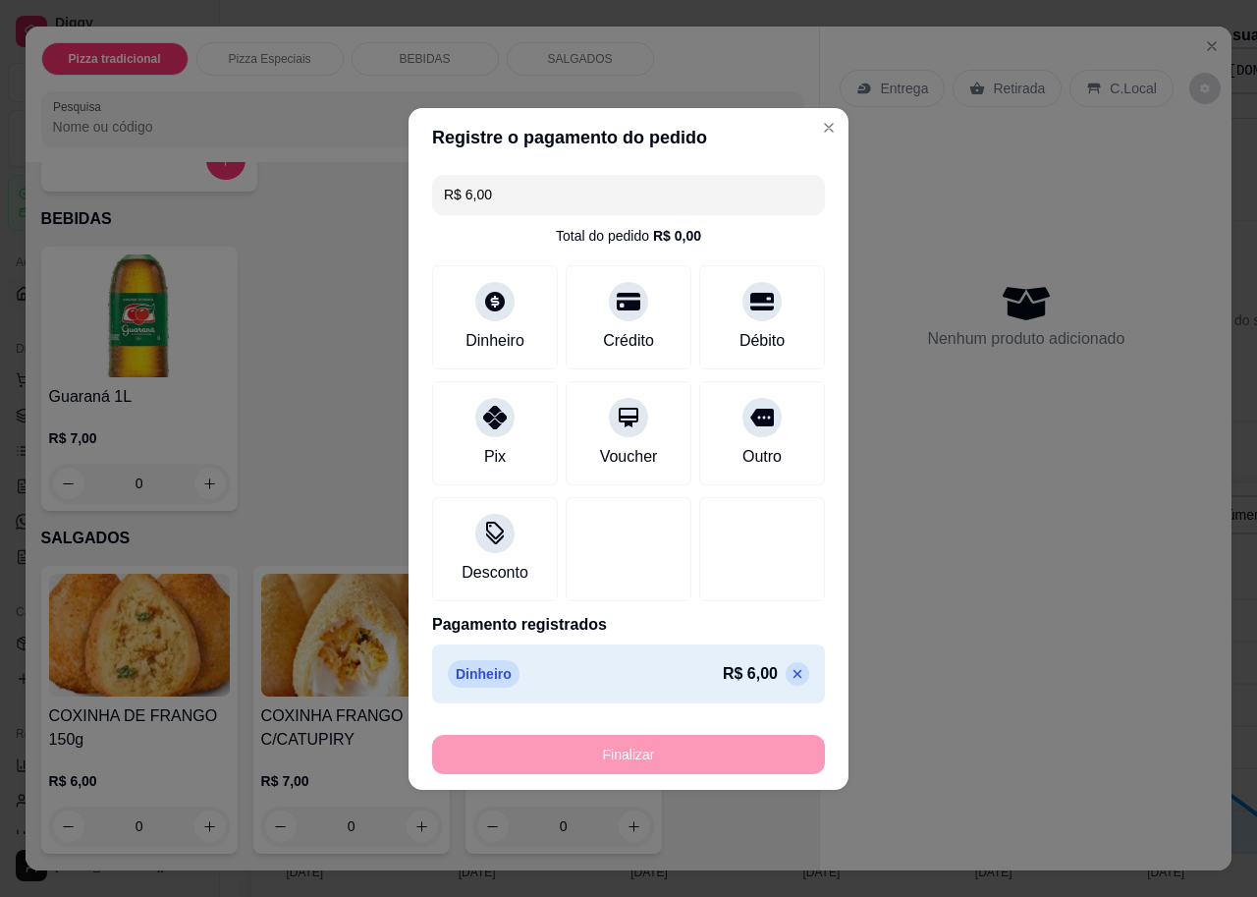
type input "-R$ 6,00"
